Goal: Task Accomplishment & Management: Use online tool/utility

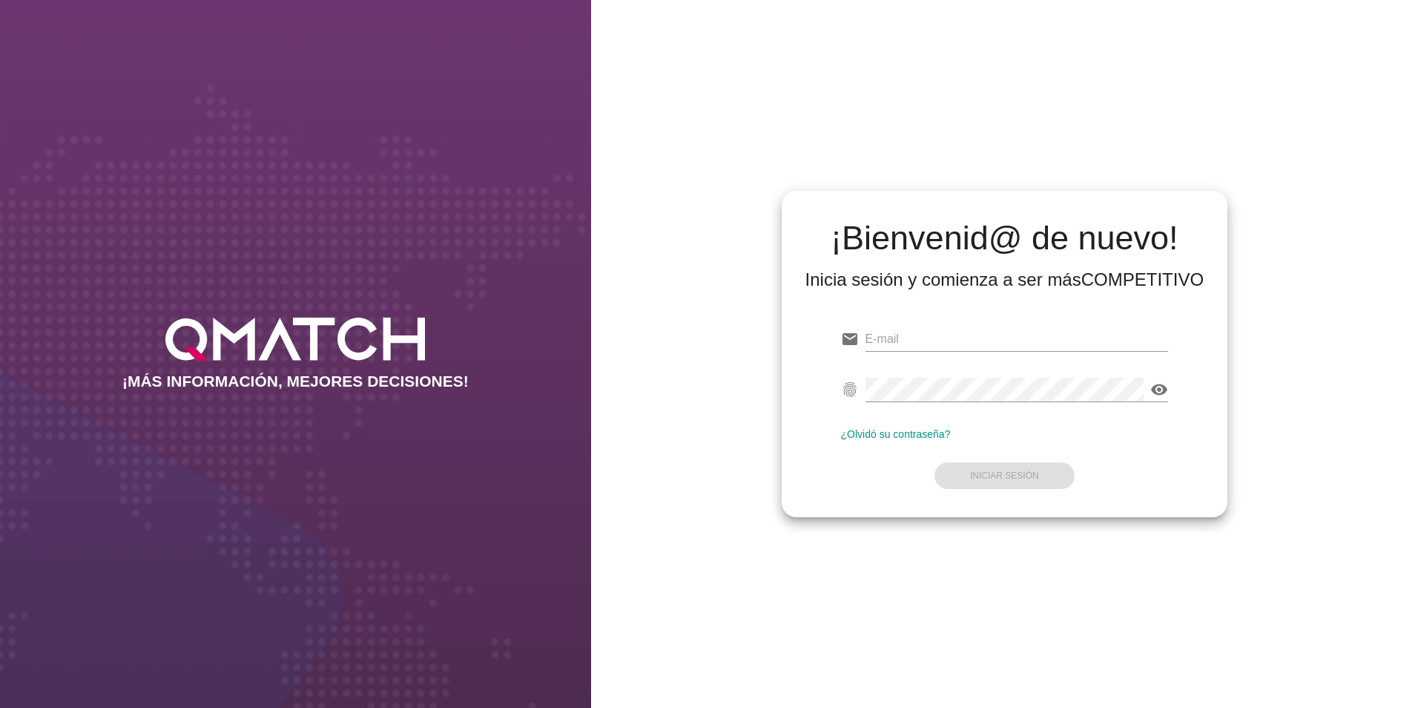
type input "[PERSON_NAME][EMAIL_ADDRESS][PERSON_NAME][PERSON_NAME][DOMAIN_NAME]"
click at [1050, 485] on form "email [PERSON_NAME][EMAIL_ADDRESS][PERSON_NAME][PERSON_NAME][DOMAIN_NAME] finge…" at bounding box center [1005, 405] width 328 height 175
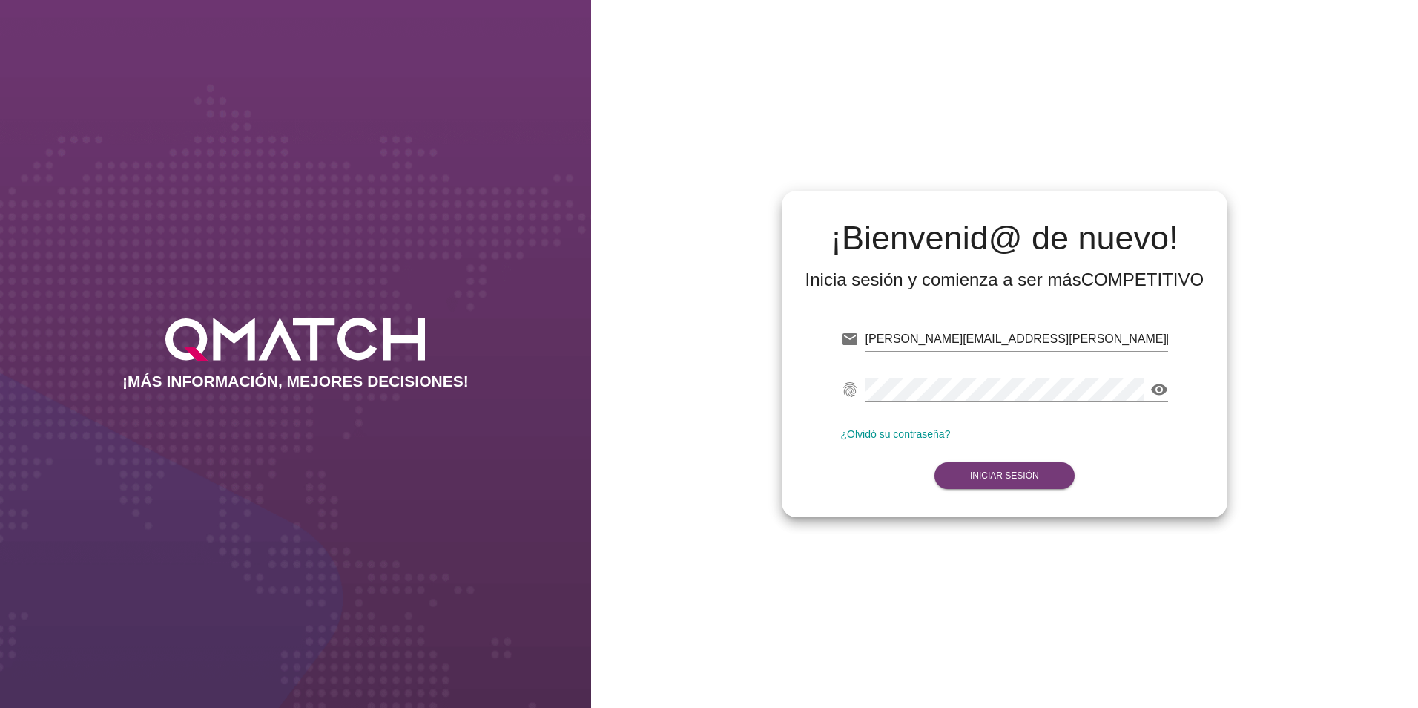
click at [1050, 485] on button "Iniciar Sesión" at bounding box center [1004, 475] width 140 height 27
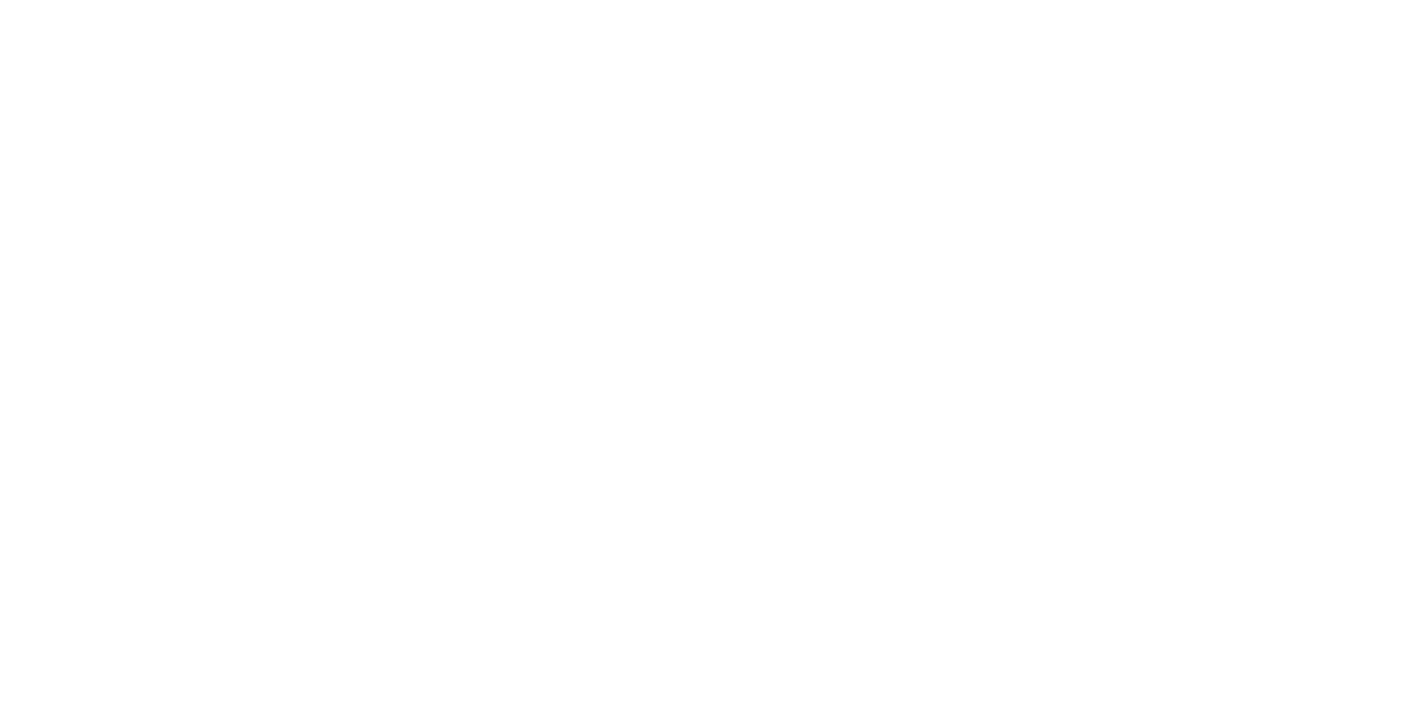
click at [1046, 478] on button "Iniciar Sesión" at bounding box center [1004, 475] width 140 height 27
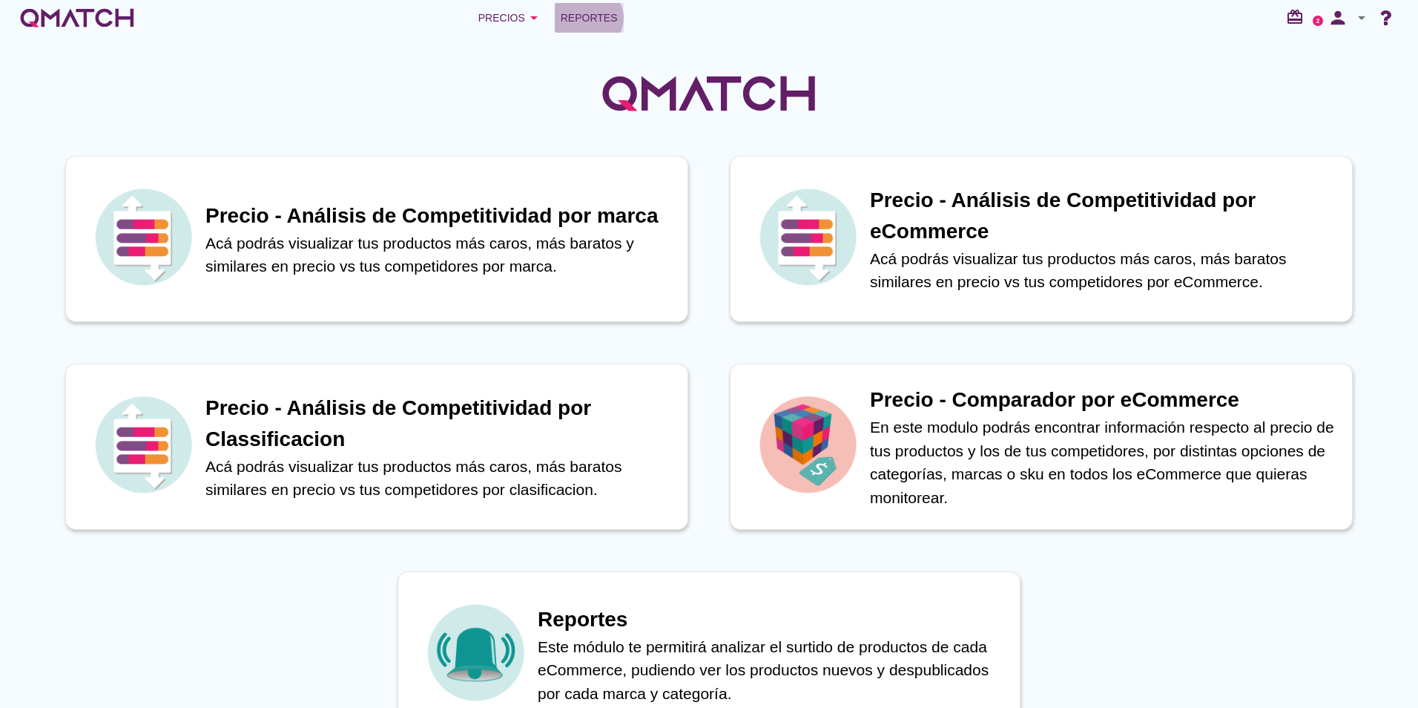
click at [572, 14] on span "Reportes" at bounding box center [589, 18] width 57 height 18
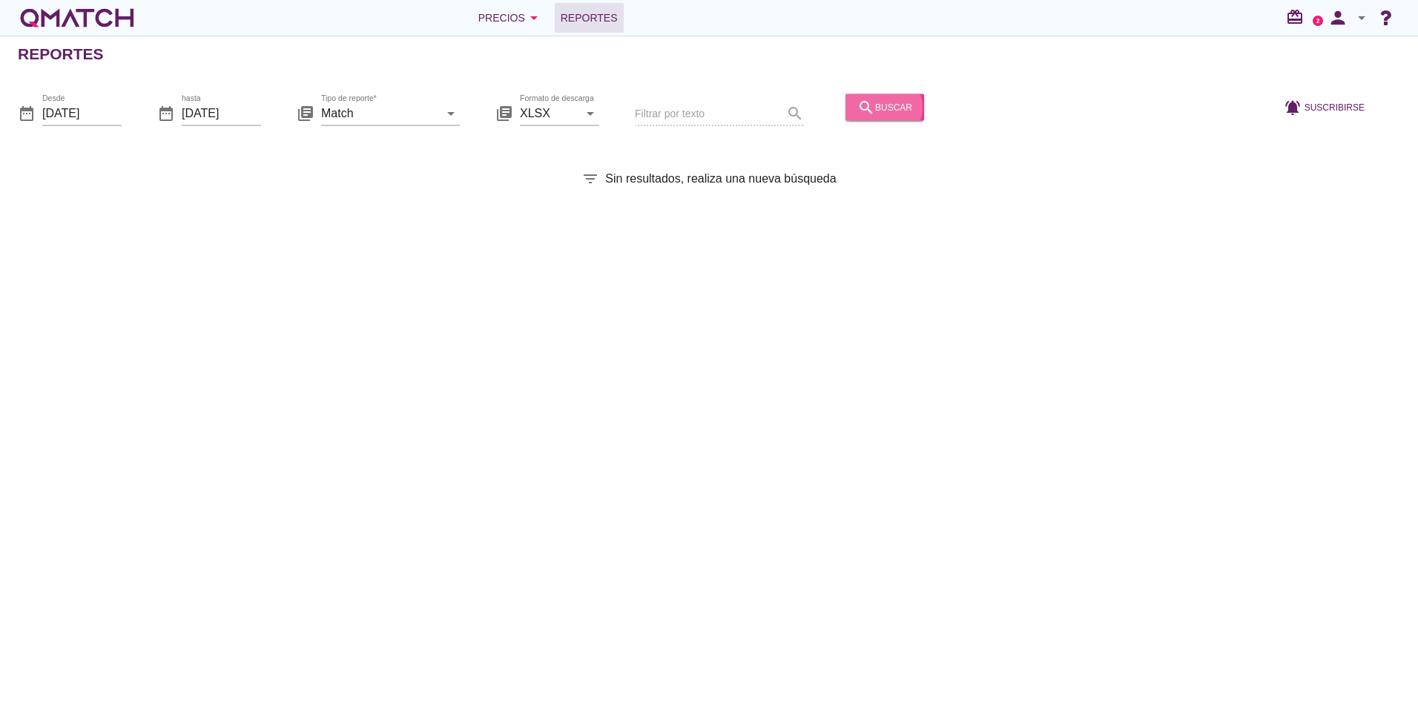
click at [871, 113] on div "search buscar" at bounding box center [884, 107] width 55 height 18
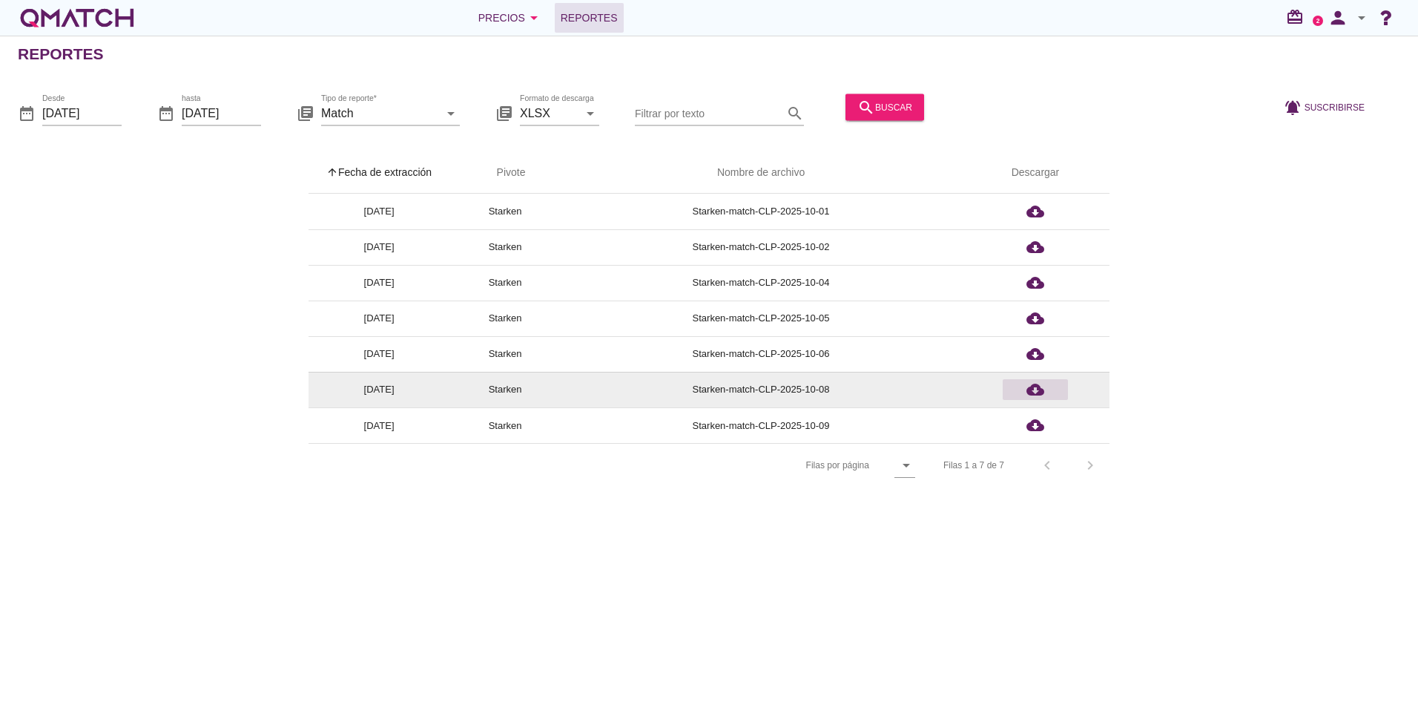
click at [1053, 394] on div "cloud_download" at bounding box center [1035, 389] width 53 height 18
